Goal: Task Accomplishment & Management: Manage account settings

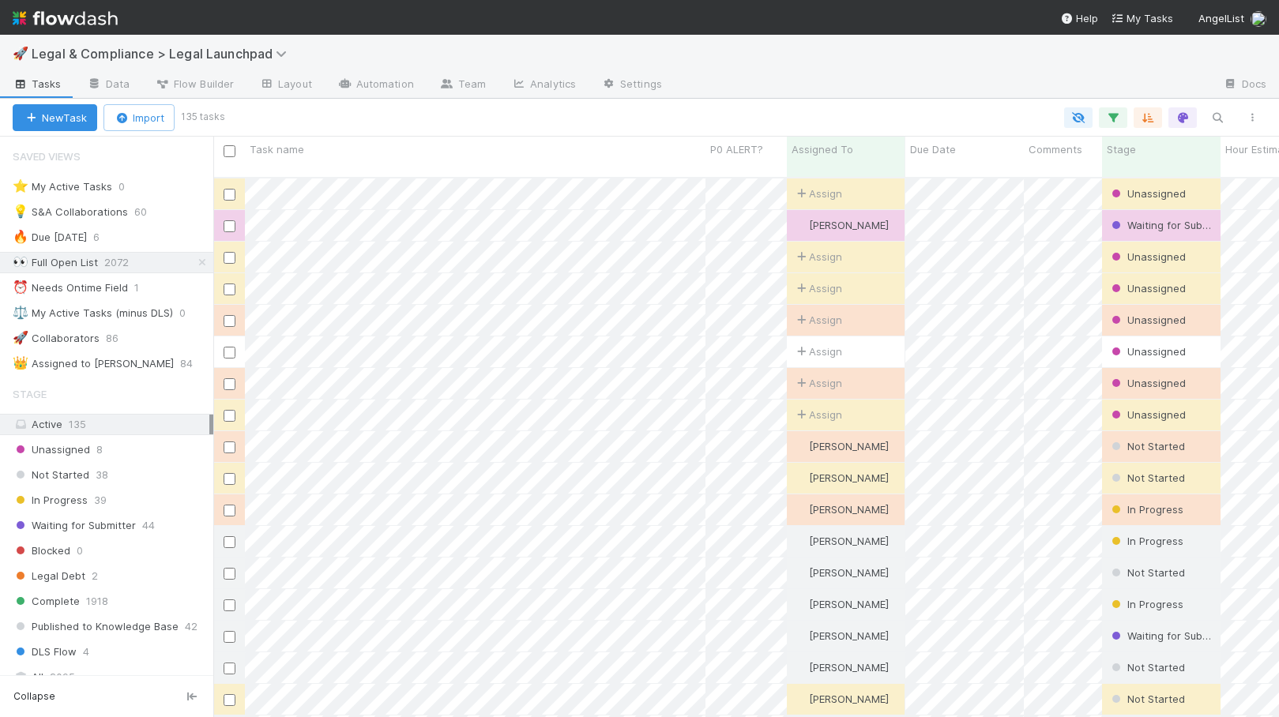
scroll to position [12, 13]
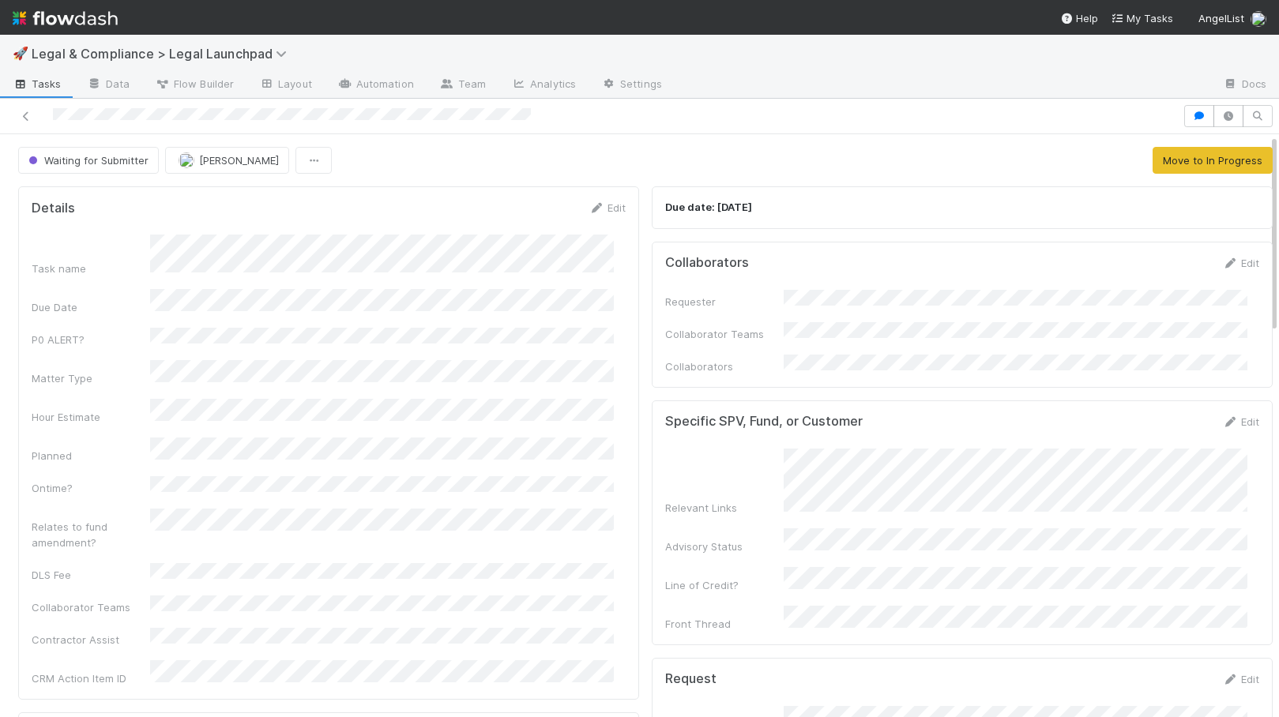
click at [84, 20] on img at bounding box center [65, 18] width 105 height 27
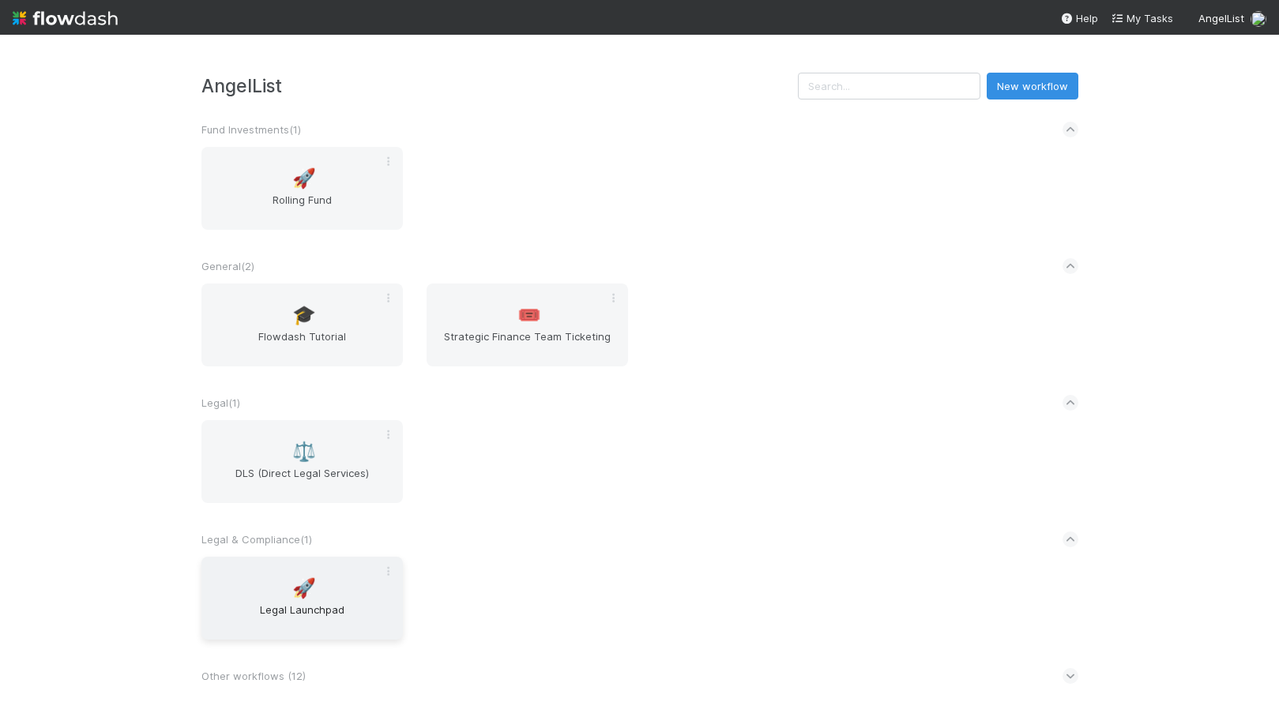
click at [292, 627] on span "Legal Launchpad" at bounding box center [302, 618] width 189 height 32
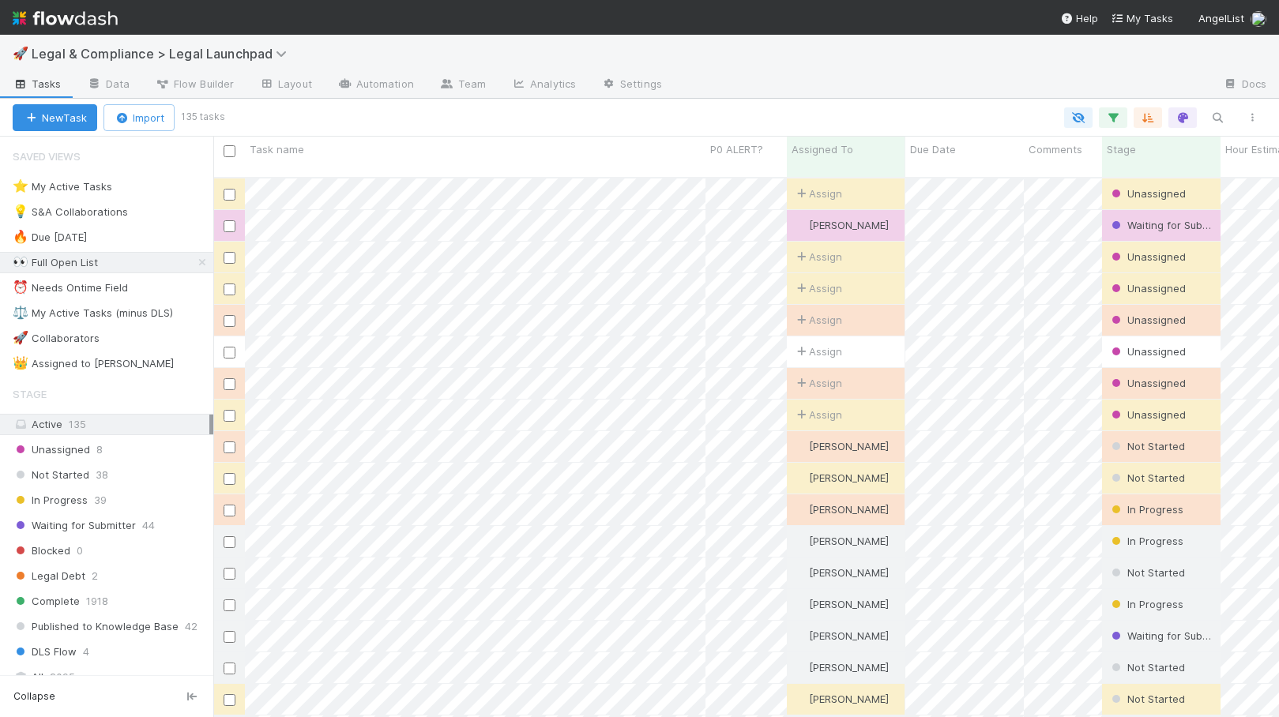
scroll to position [540, 1054]
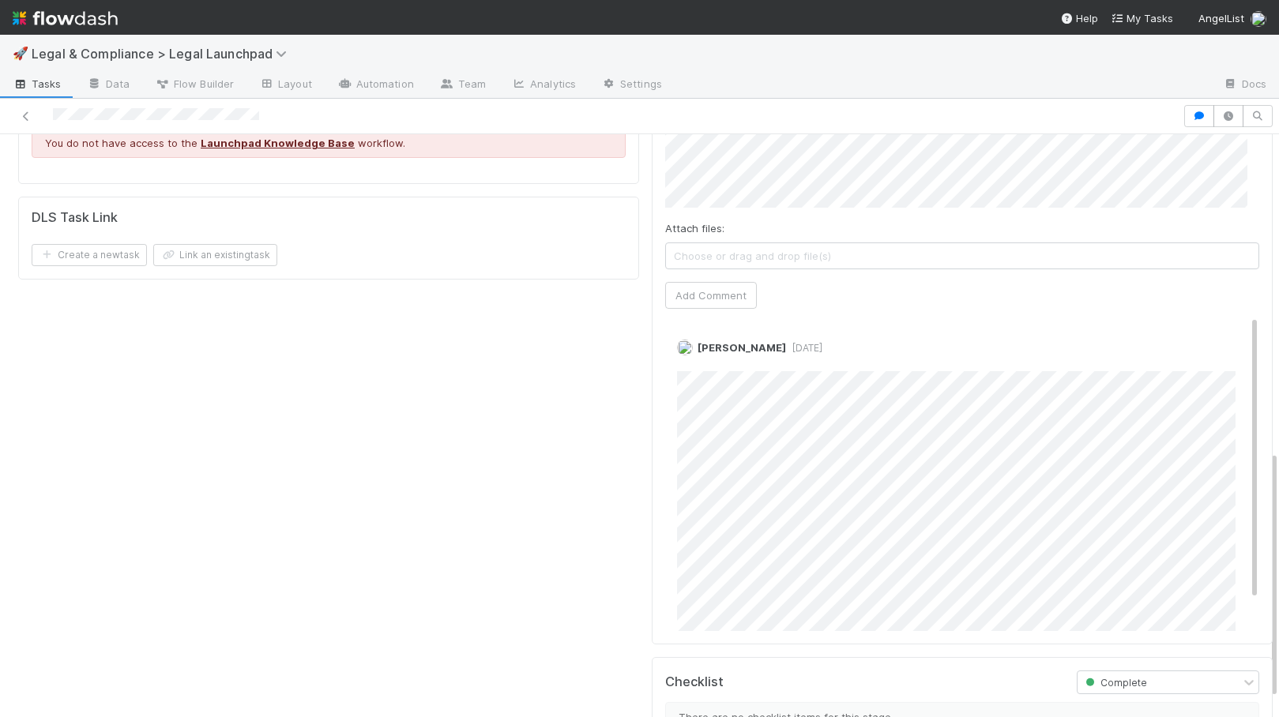
scroll to position [744, 0]
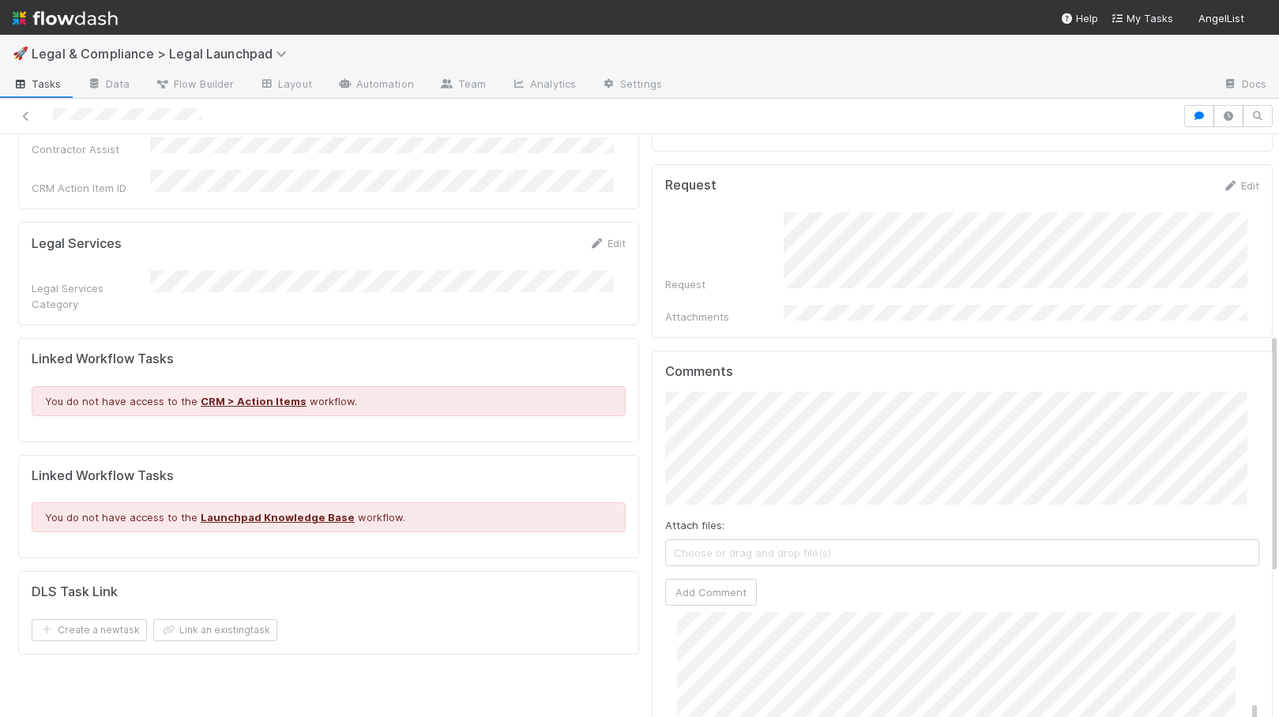
scroll to position [512, 0]
click at [709, 579] on button "Add Comment" at bounding box center [711, 592] width 92 height 27
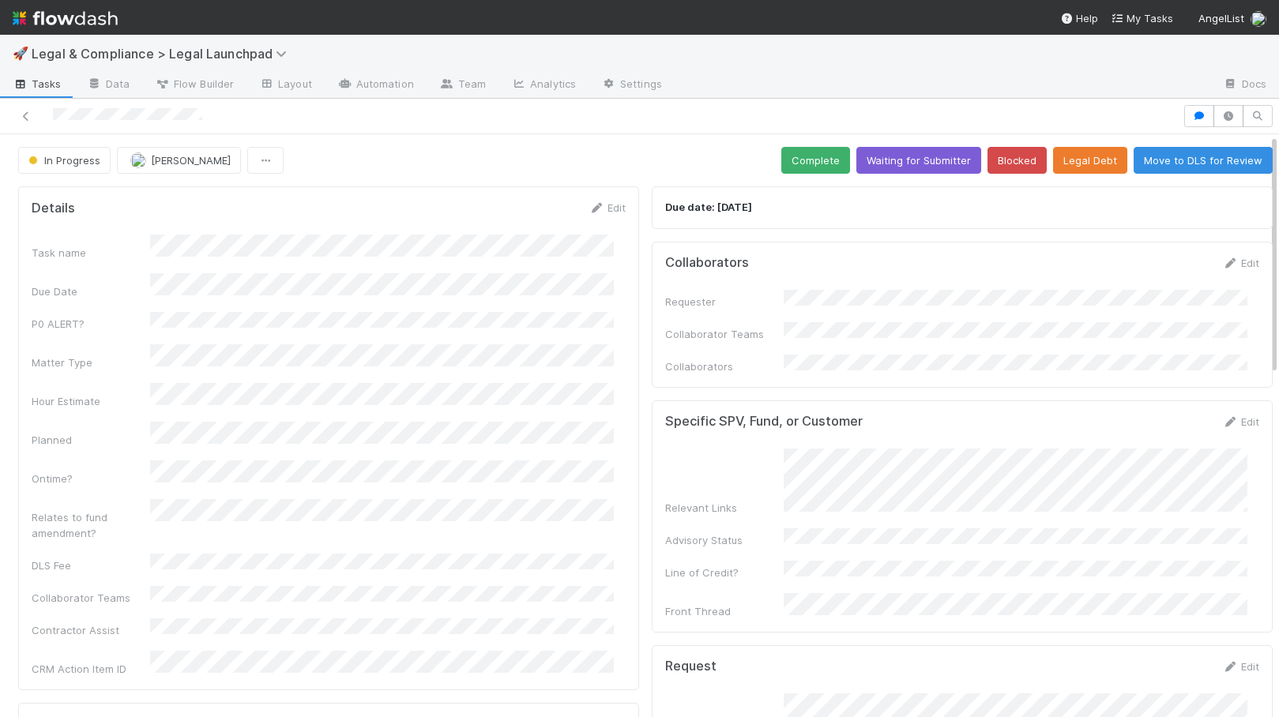
click at [92, 21] on img at bounding box center [65, 18] width 105 height 27
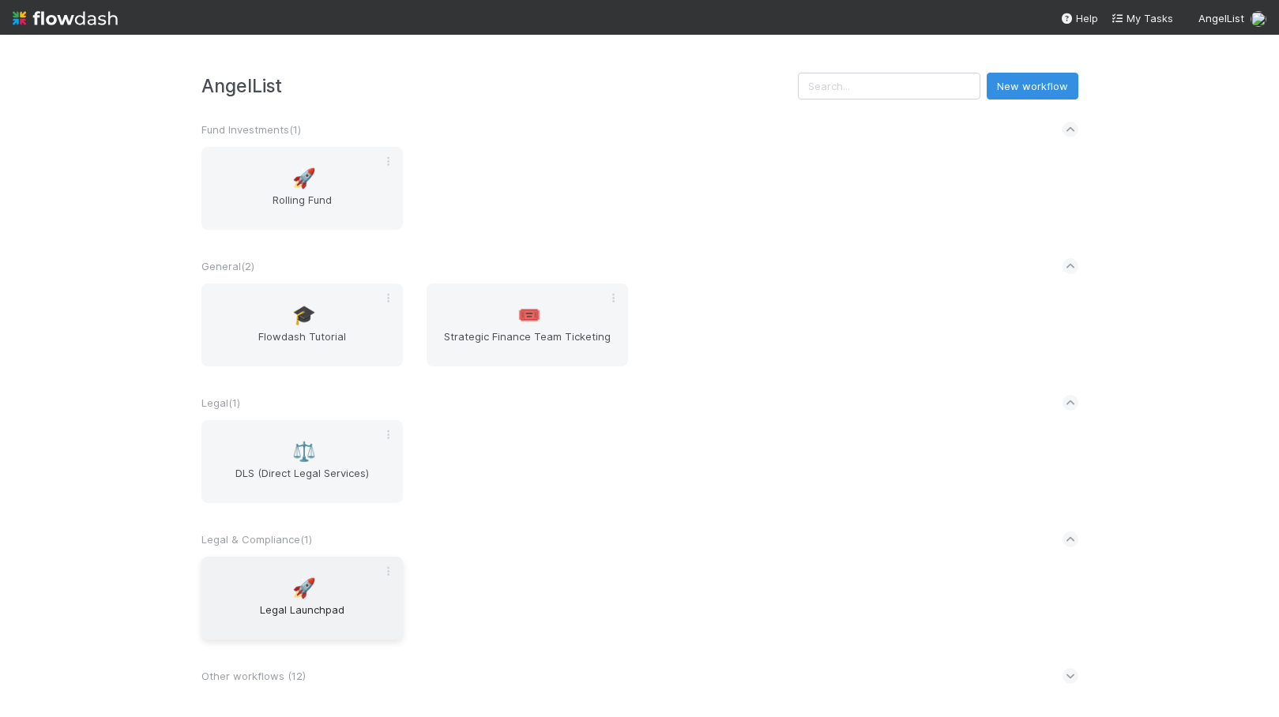
click at [309, 605] on span "Legal Launchpad" at bounding box center [302, 618] width 189 height 32
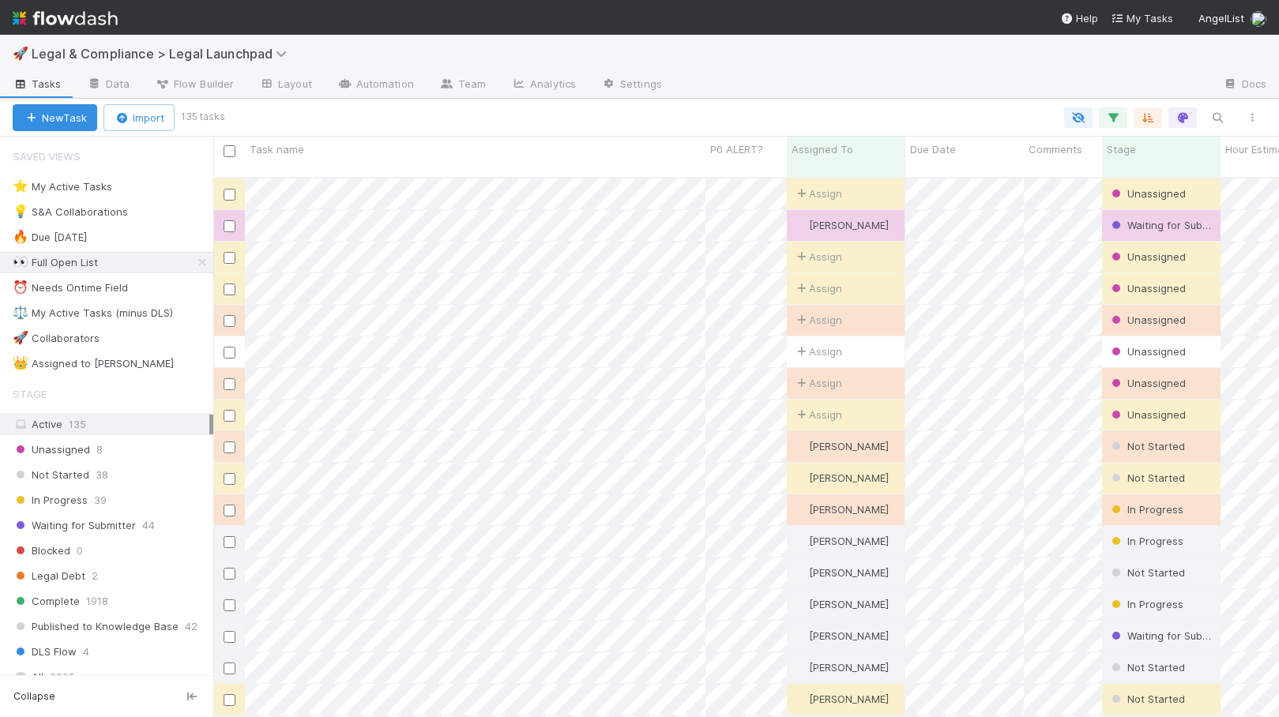
scroll to position [540, 1054]
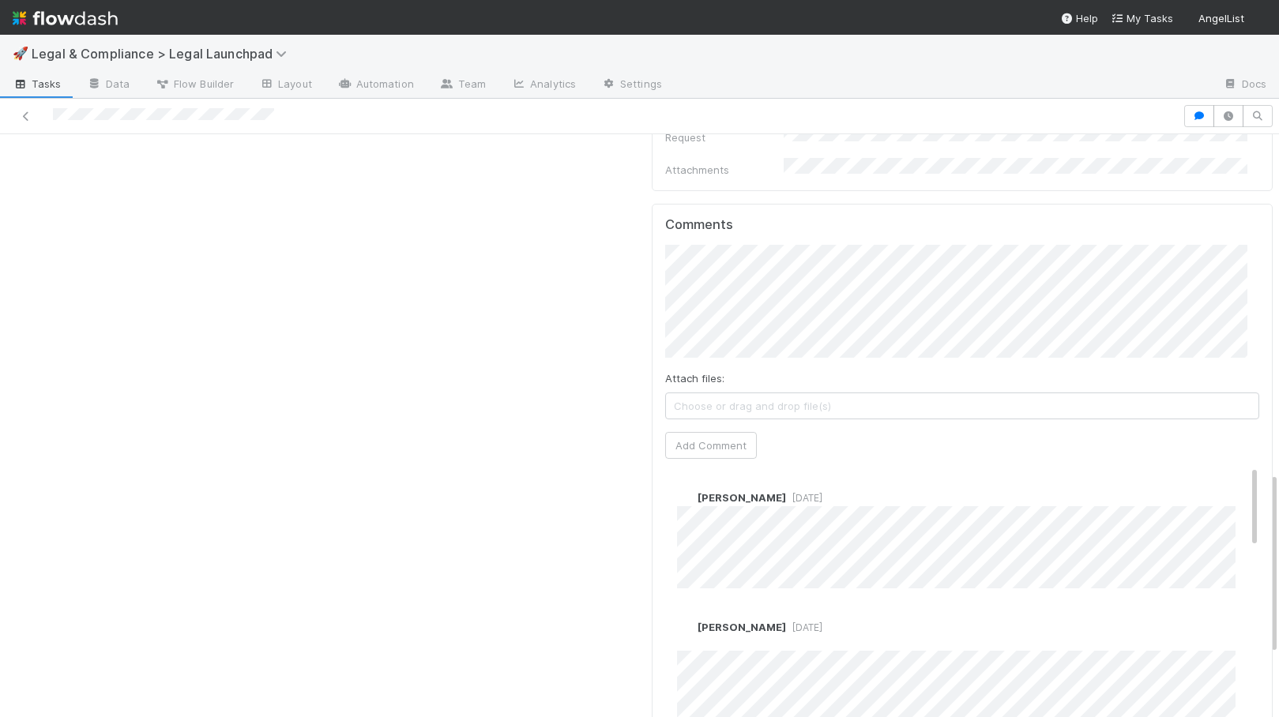
scroll to position [1087, 0]
click at [705, 431] on button "Add Comment" at bounding box center [711, 444] width 92 height 27
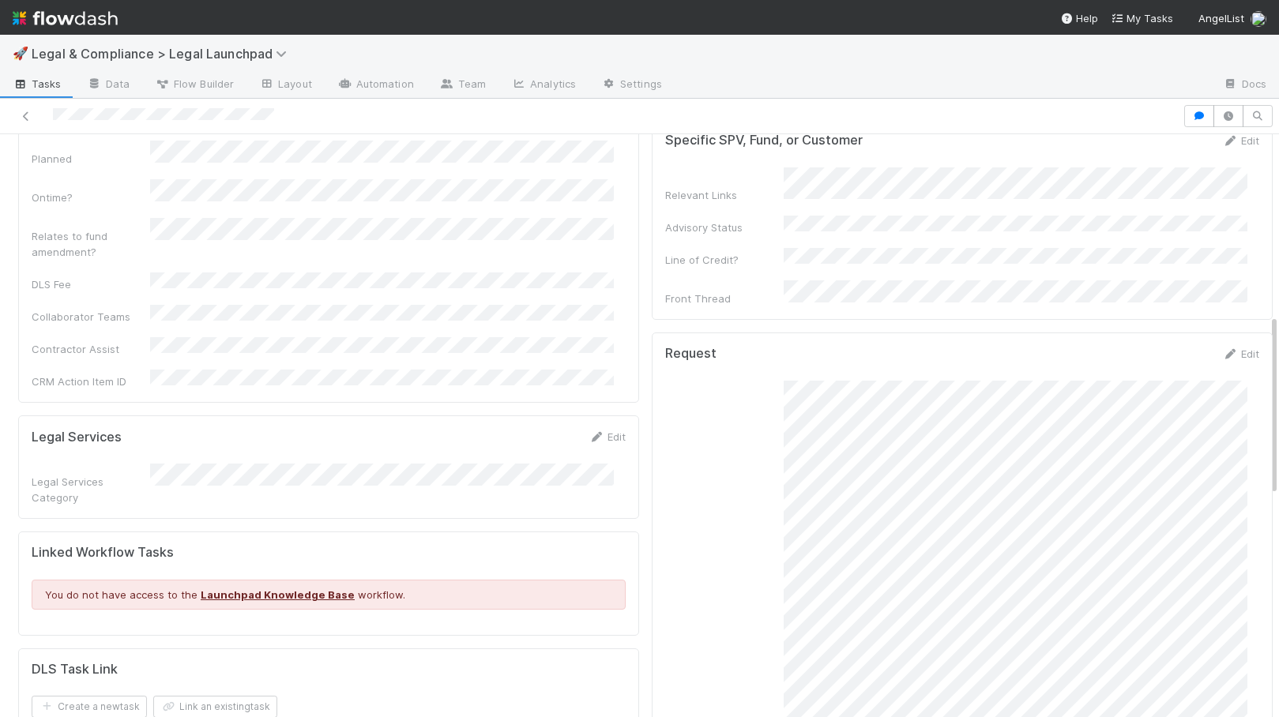
scroll to position [0, 0]
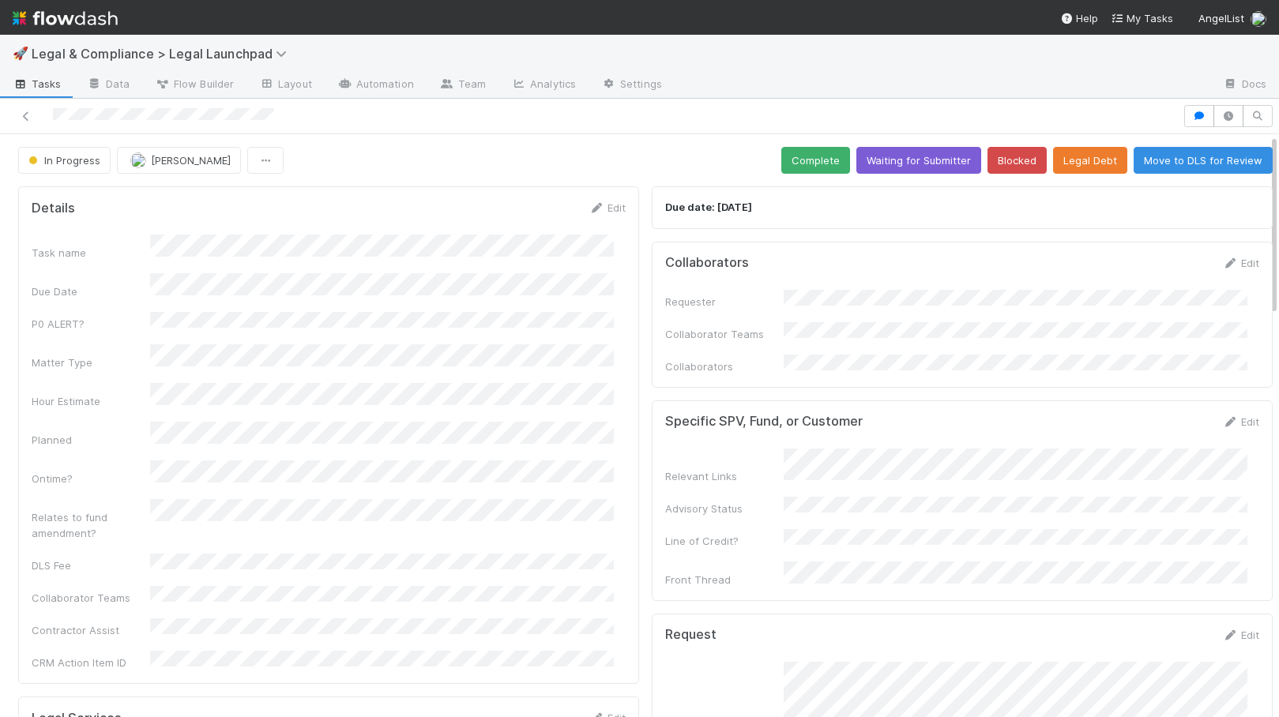
click at [678, 149] on div "In Progress [PERSON_NAME] Complete Waiting for Submitter Blocked Legal Debt Mov…" at bounding box center [645, 160] width 1255 height 27
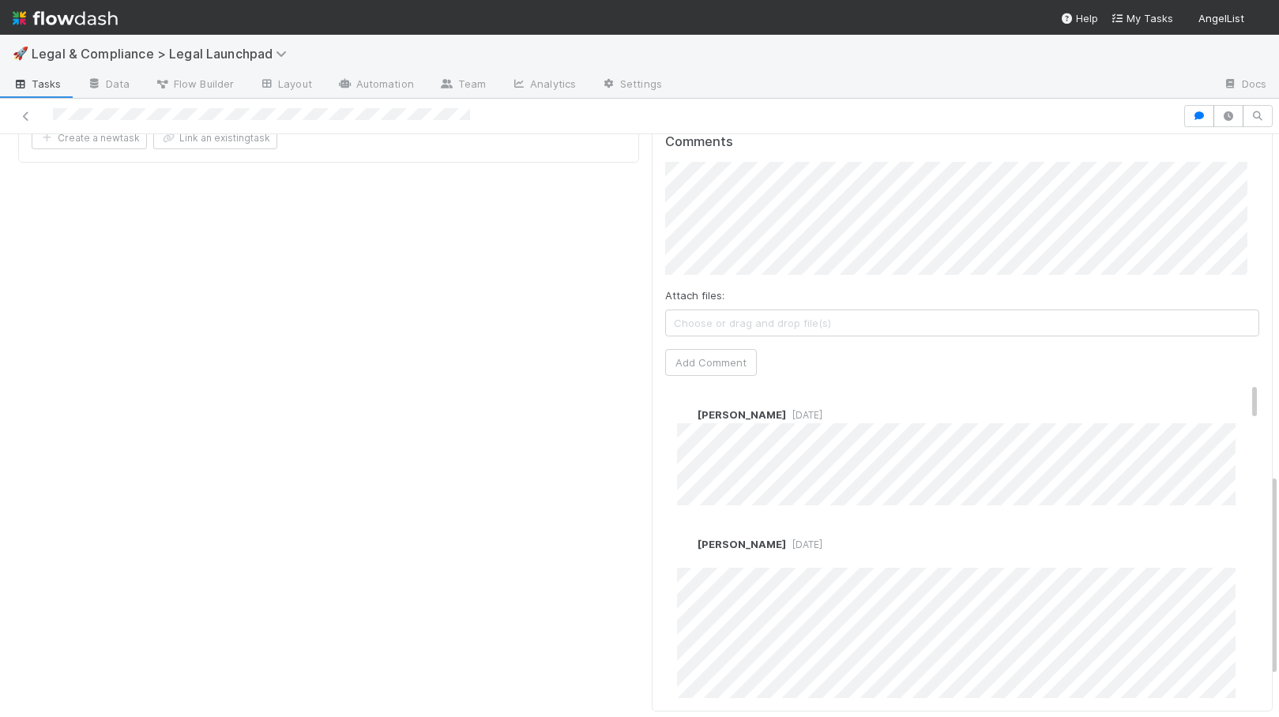
scroll to position [973, 0]
click at [693, 350] on button "Add Comment" at bounding box center [711, 363] width 92 height 27
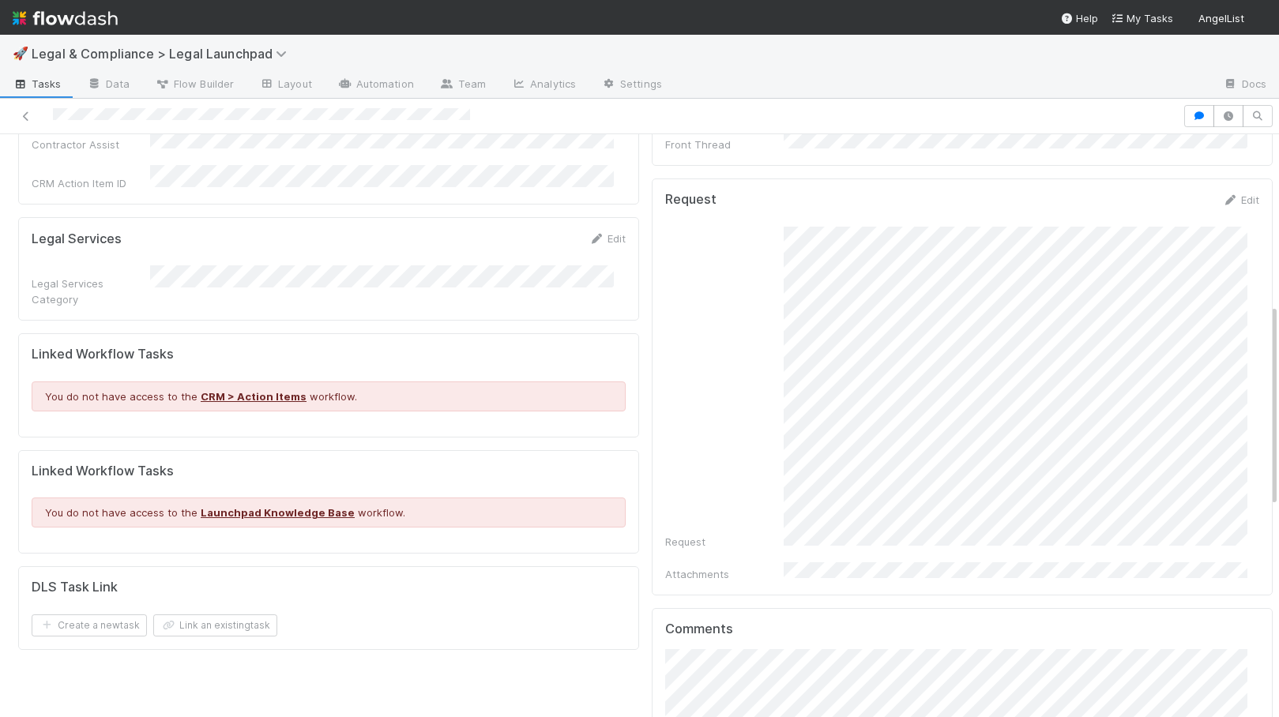
scroll to position [0, 0]
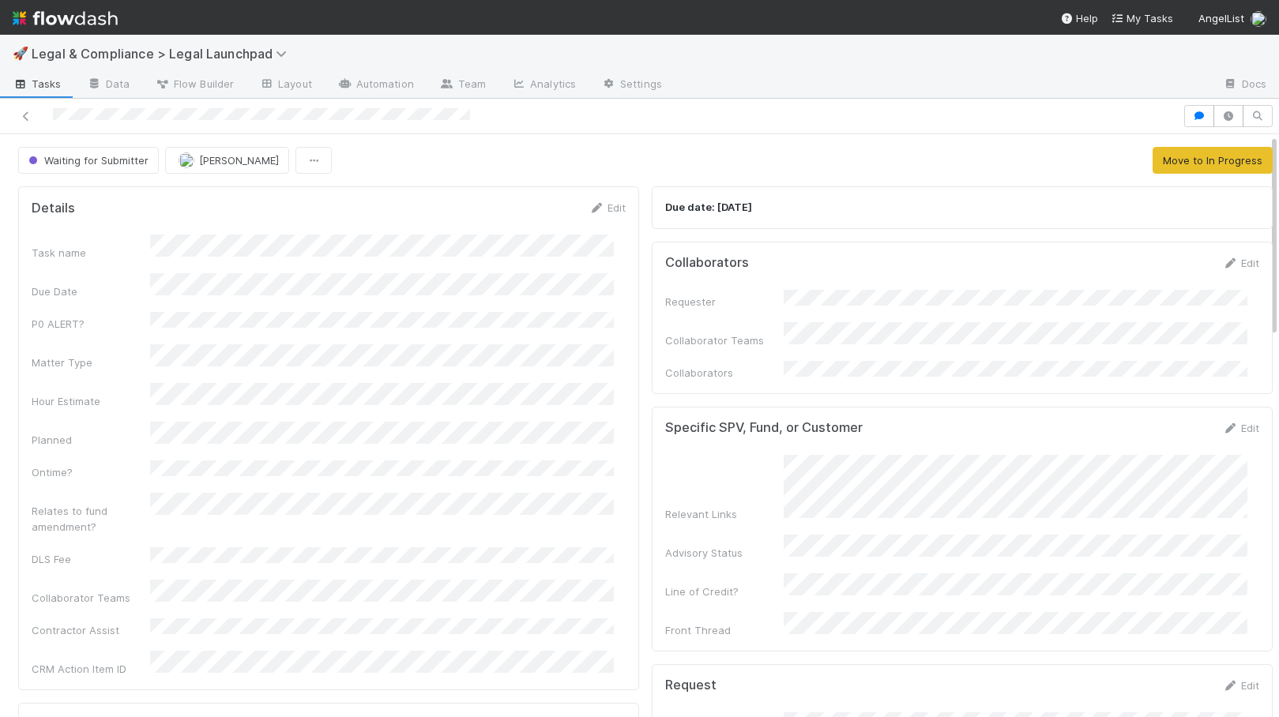
click at [92, 14] on img at bounding box center [65, 18] width 105 height 27
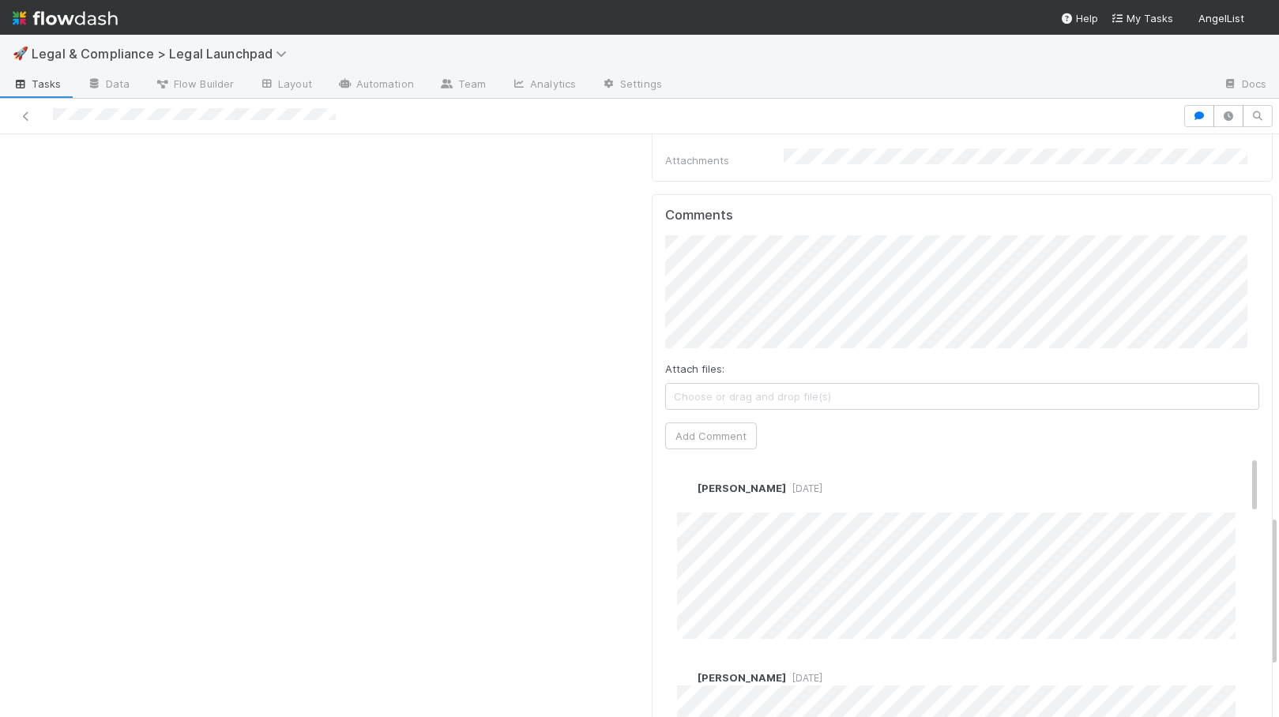
scroll to position [1453, 0]
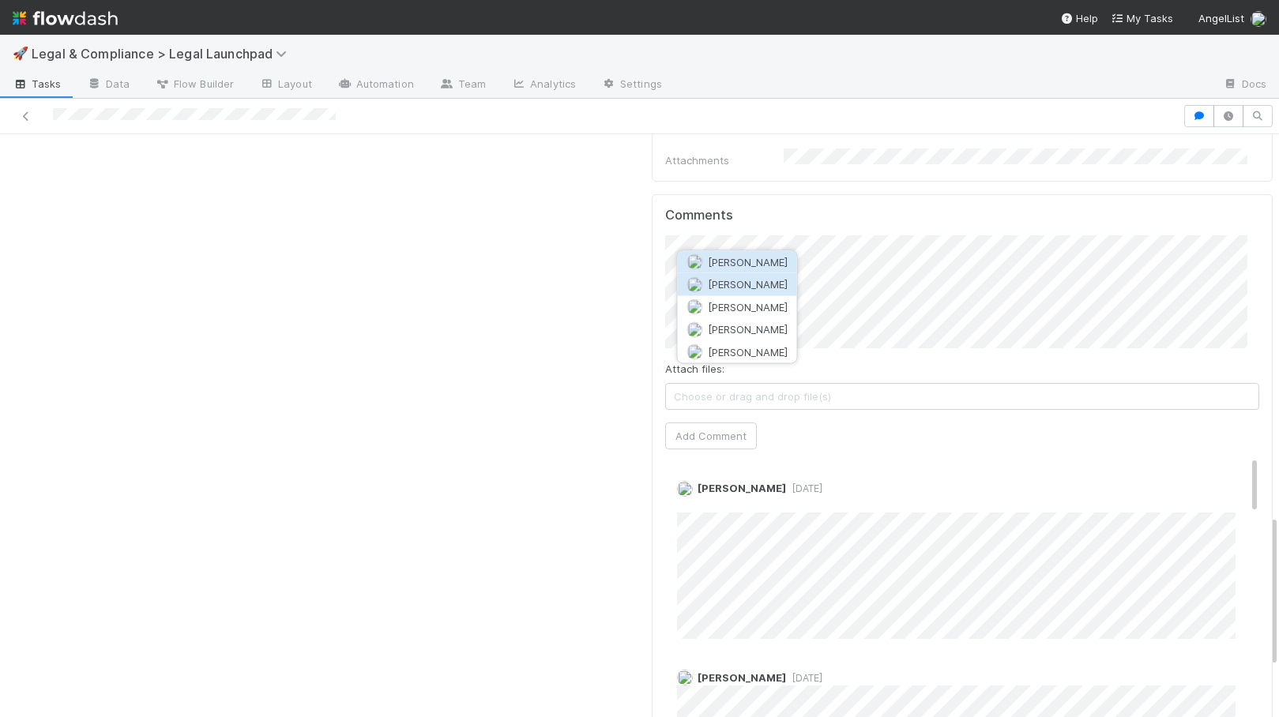
click at [780, 281] on span "[PERSON_NAME]" at bounding box center [748, 284] width 80 height 13
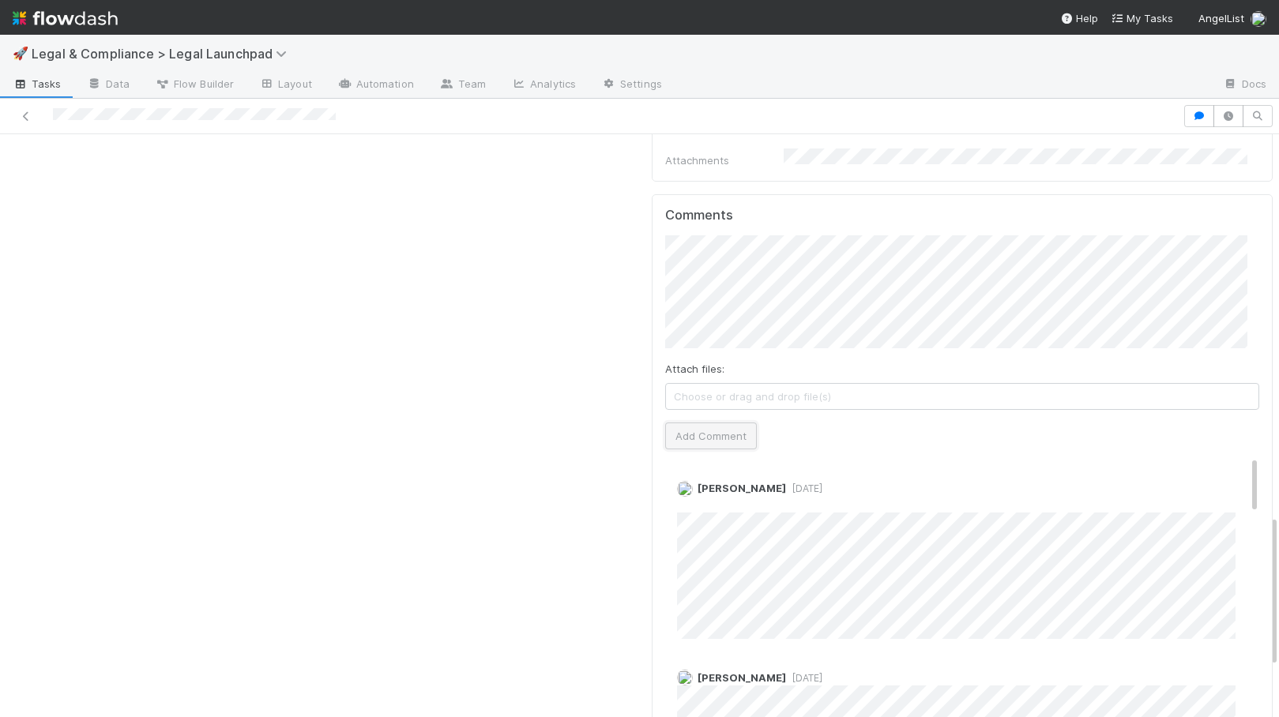
click at [713, 423] on button "Add Comment" at bounding box center [711, 436] width 92 height 27
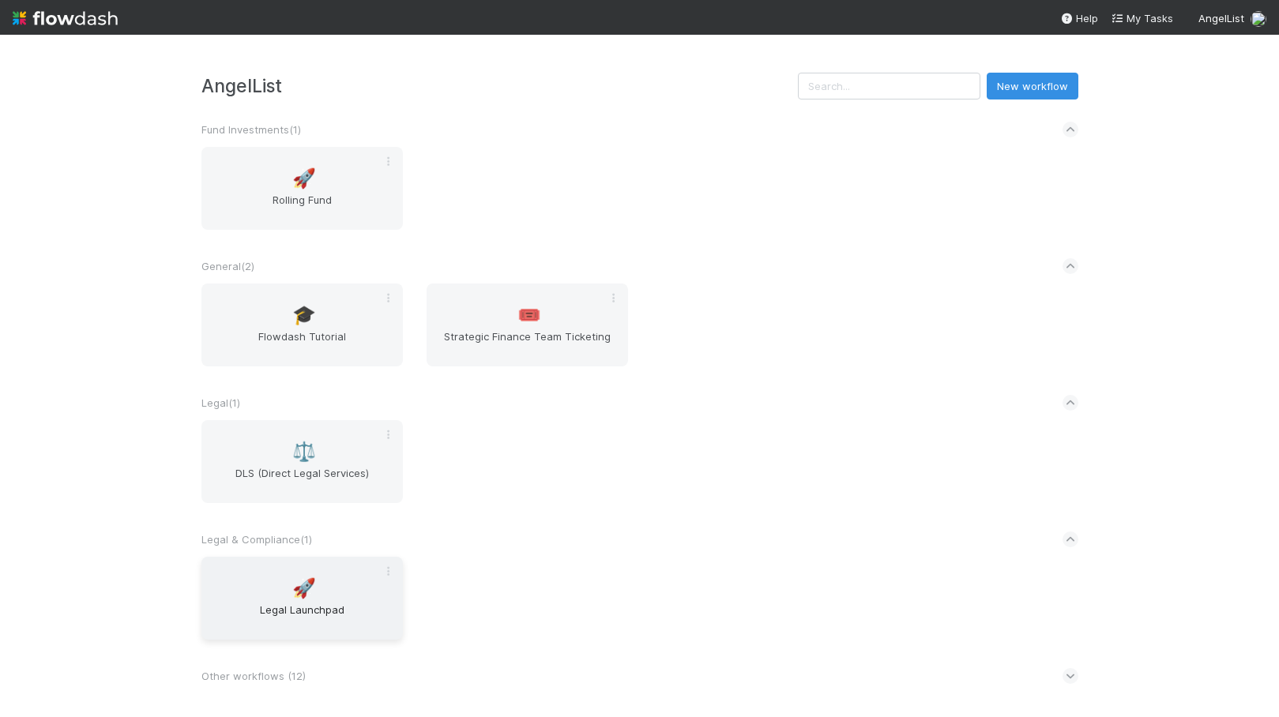
click at [337, 608] on span "Legal Launchpad" at bounding box center [302, 618] width 189 height 32
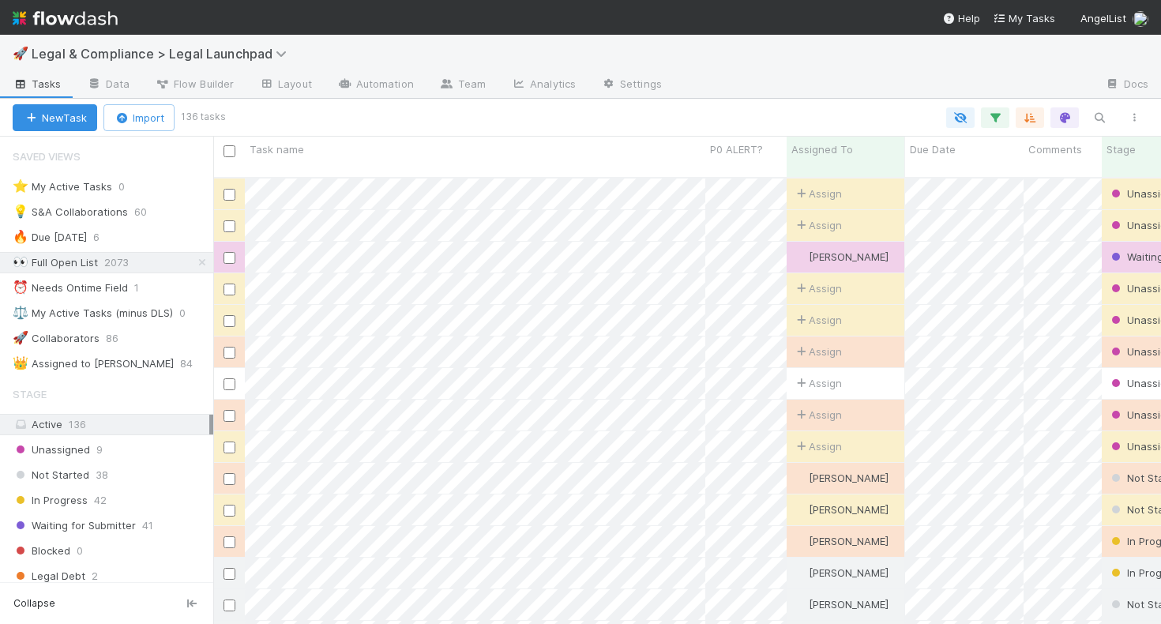
scroll to position [447, 936]
click at [798, 79] on div at bounding box center [884, 85] width 418 height 25
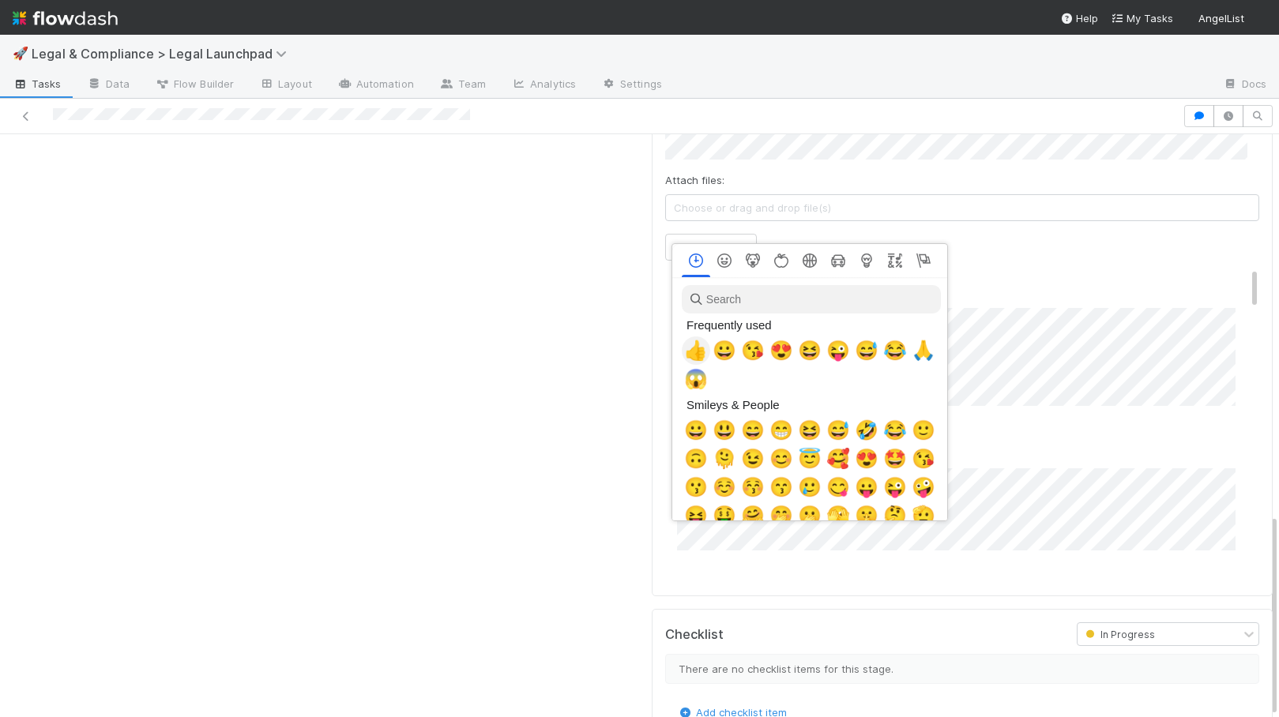
scroll to position [0, 6]
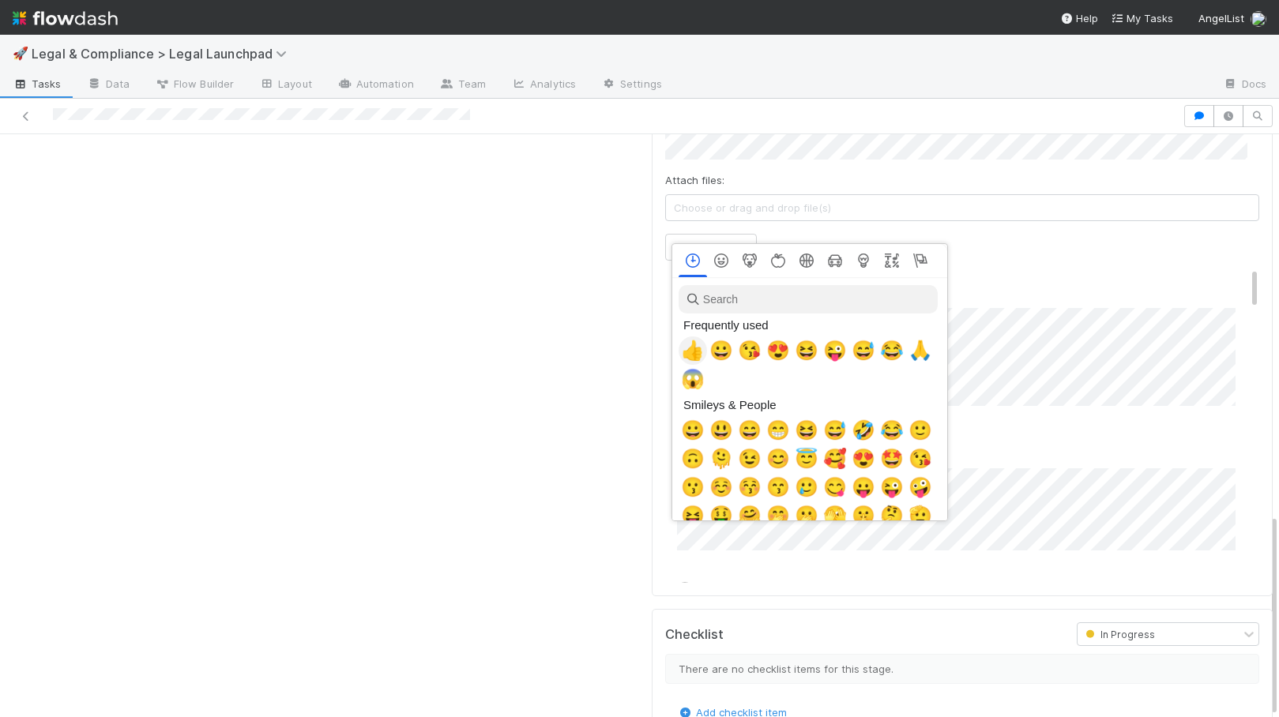
click at [694, 352] on span "👍" at bounding box center [693, 351] width 24 height 22
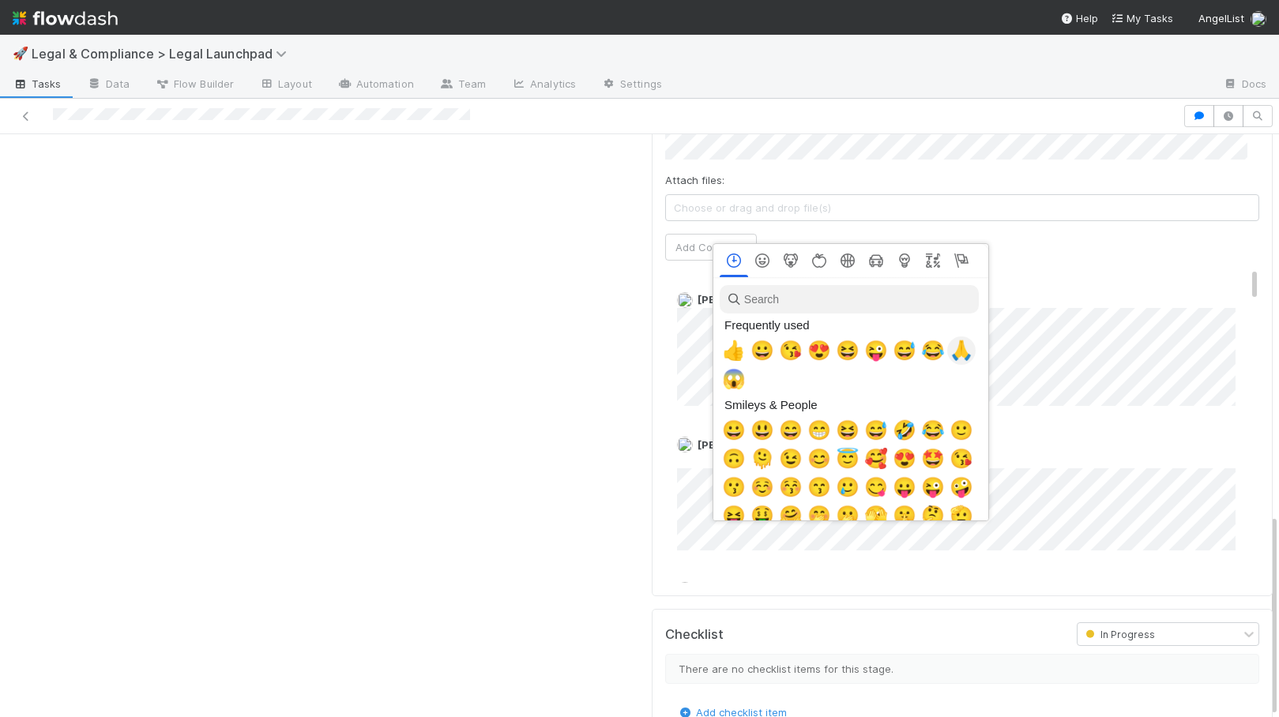
click at [957, 351] on span "🙏" at bounding box center [962, 351] width 24 height 22
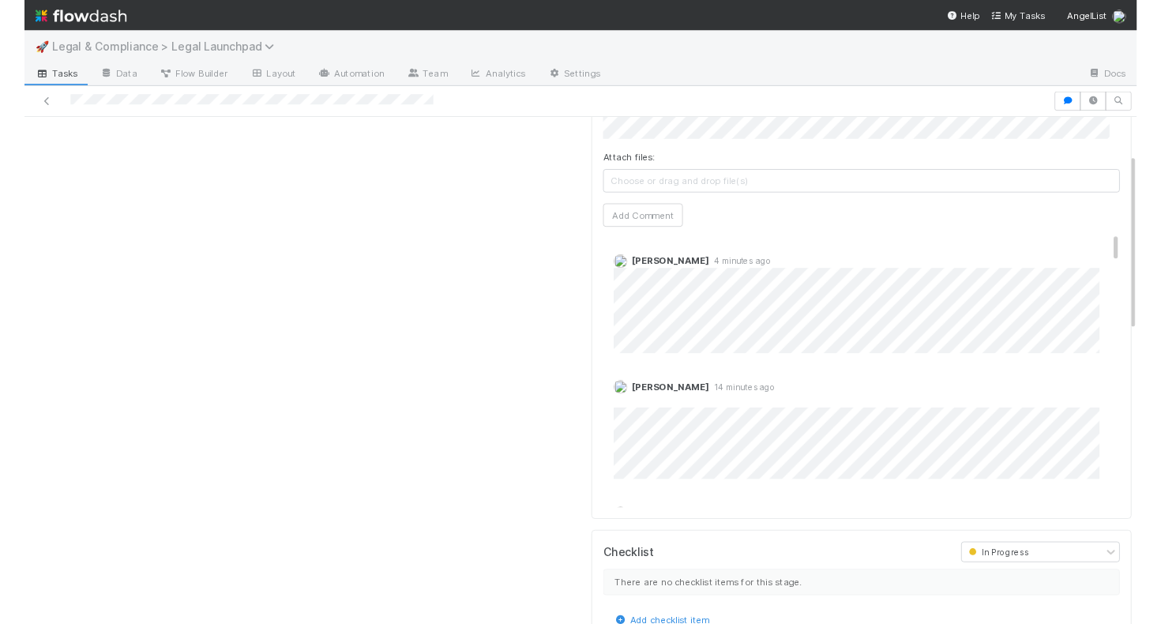
scroll to position [0, 0]
